Goal: Information Seeking & Learning: Learn about a topic

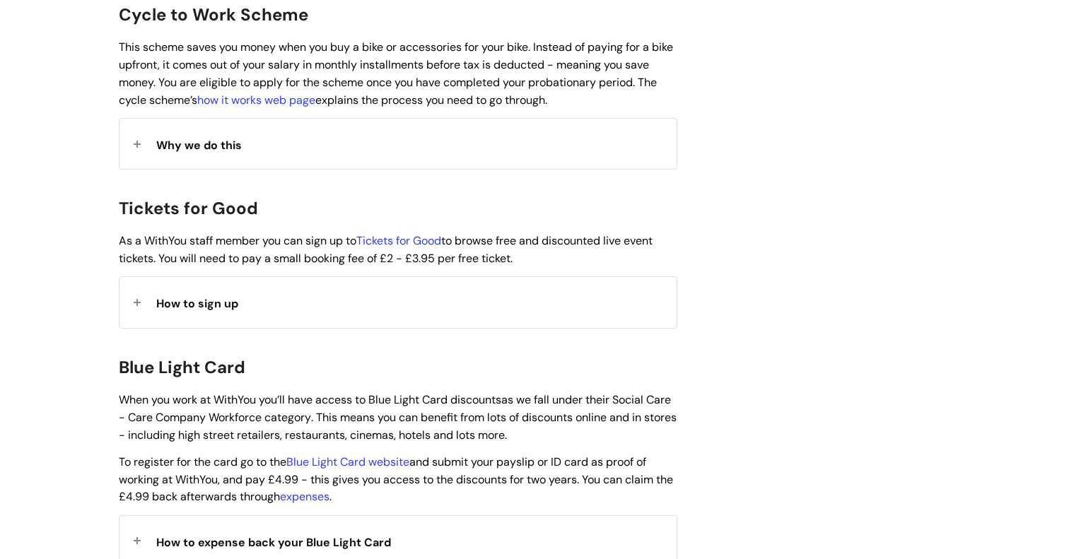
scroll to position [1185, 0]
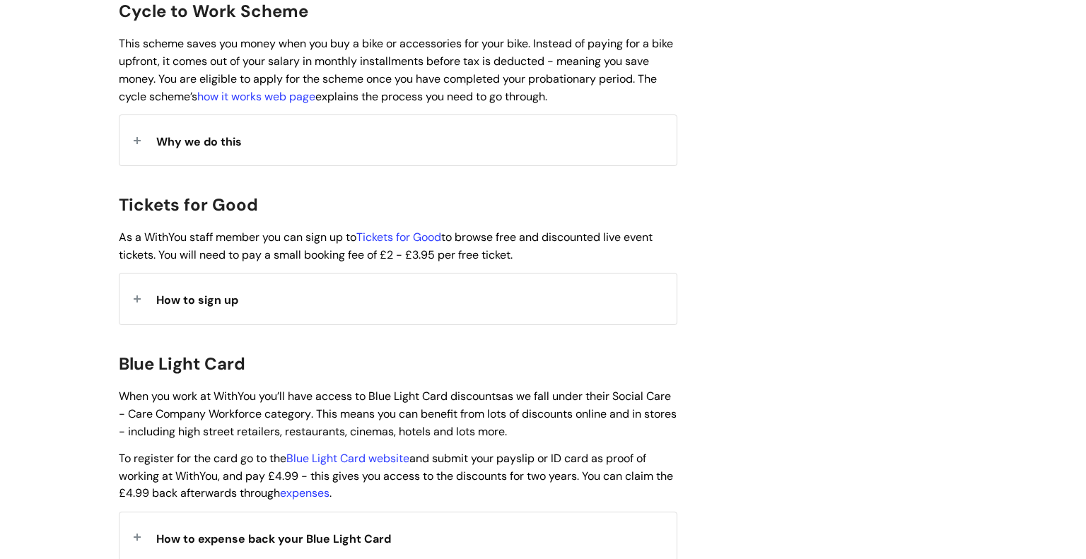
click at [162, 293] on span "How to sign up" at bounding box center [197, 300] width 82 height 15
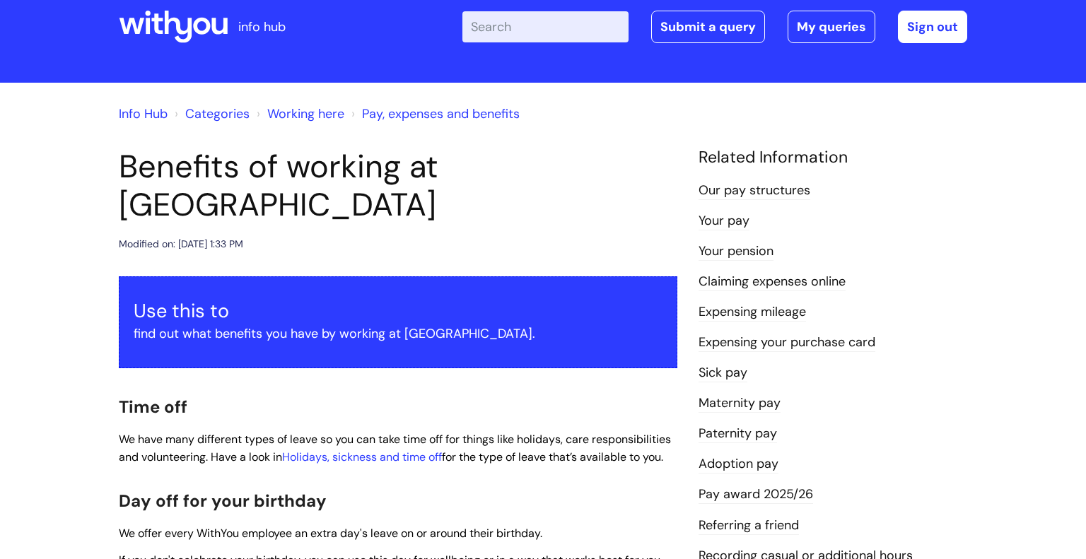
scroll to position [0, 0]
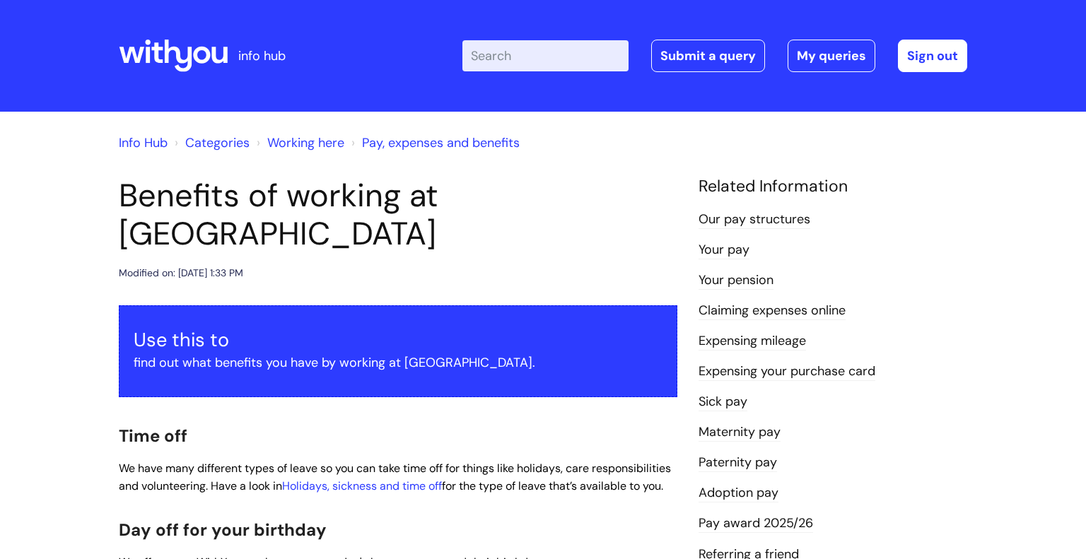
click at [953, 361] on li "Expensing your purchase card" at bounding box center [833, 371] width 269 height 23
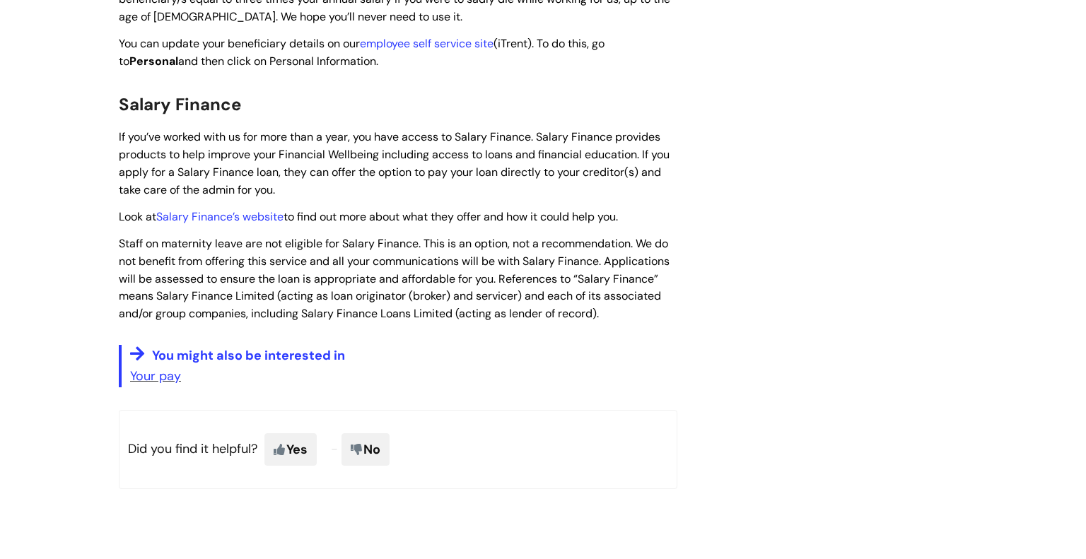
scroll to position [2249, 0]
click at [156, 381] on link "Your pay" at bounding box center [155, 375] width 51 height 17
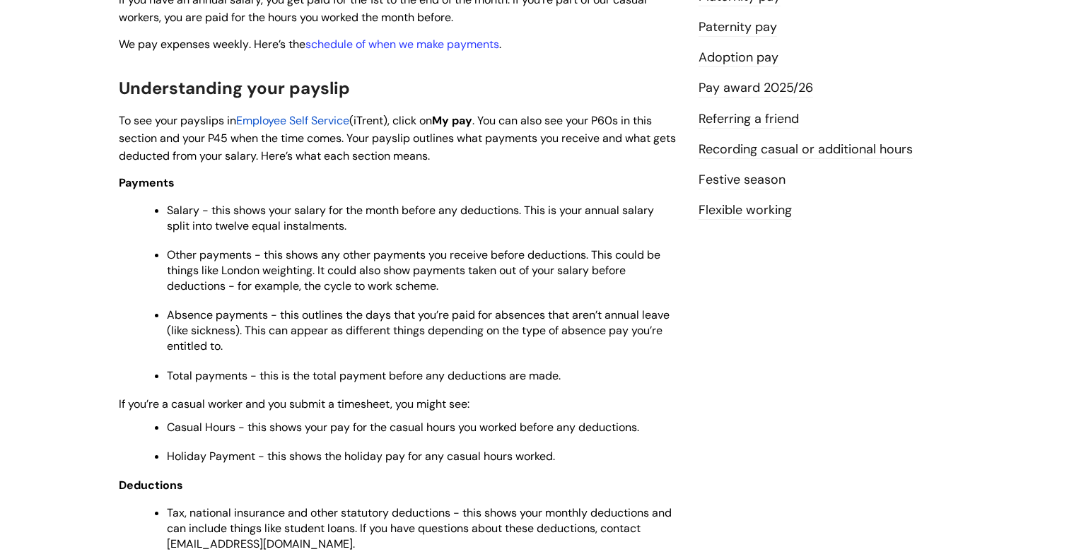
scroll to position [430, 0]
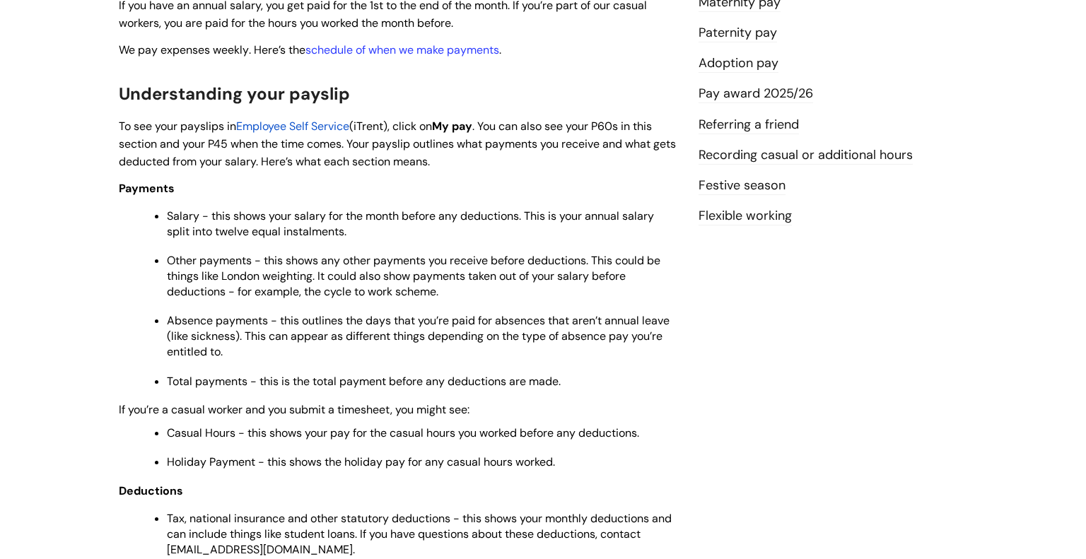
click at [712, 185] on link "Festive season" at bounding box center [742, 186] width 87 height 18
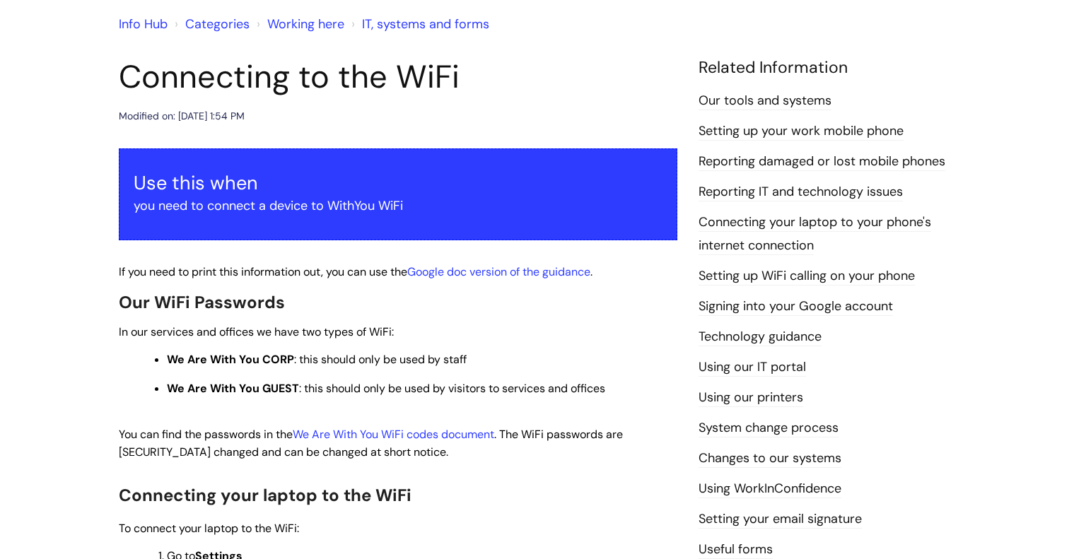
scroll to position [100, 0]
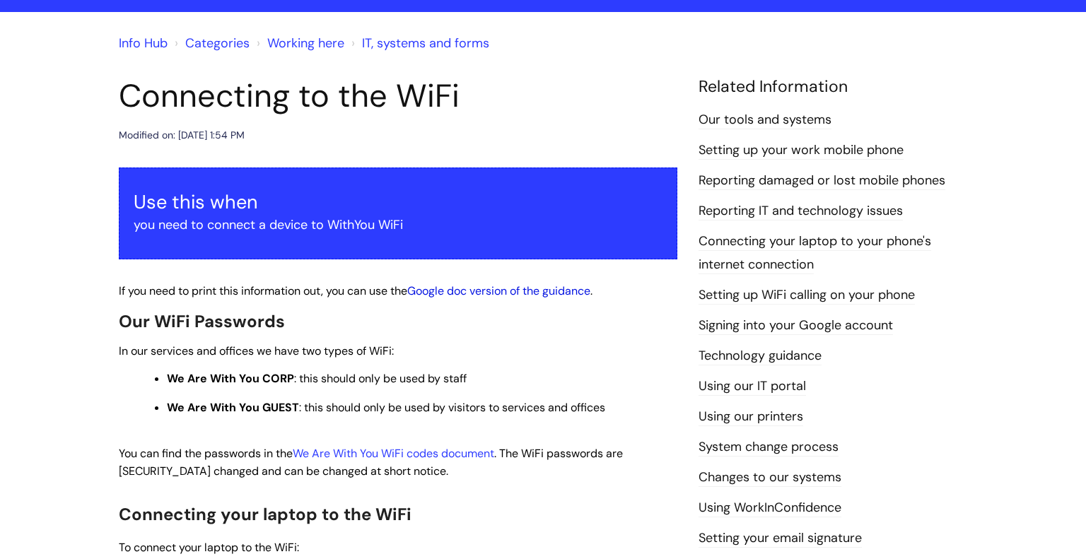
click at [536, 292] on link "Google doc version of the guidance" at bounding box center [498, 291] width 183 height 15
